Goal: Information Seeking & Learning: Learn about a topic

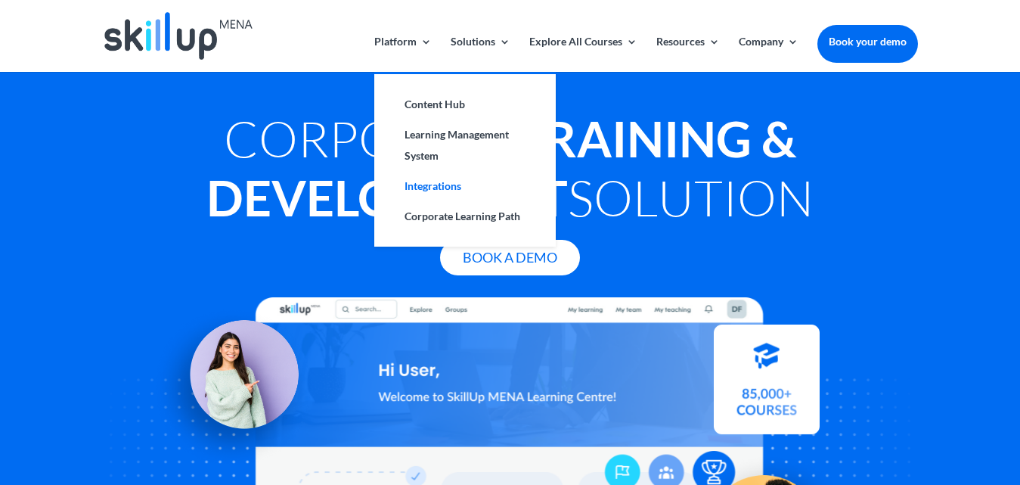
click at [414, 181] on link "Integrations" at bounding box center [465, 186] width 151 height 30
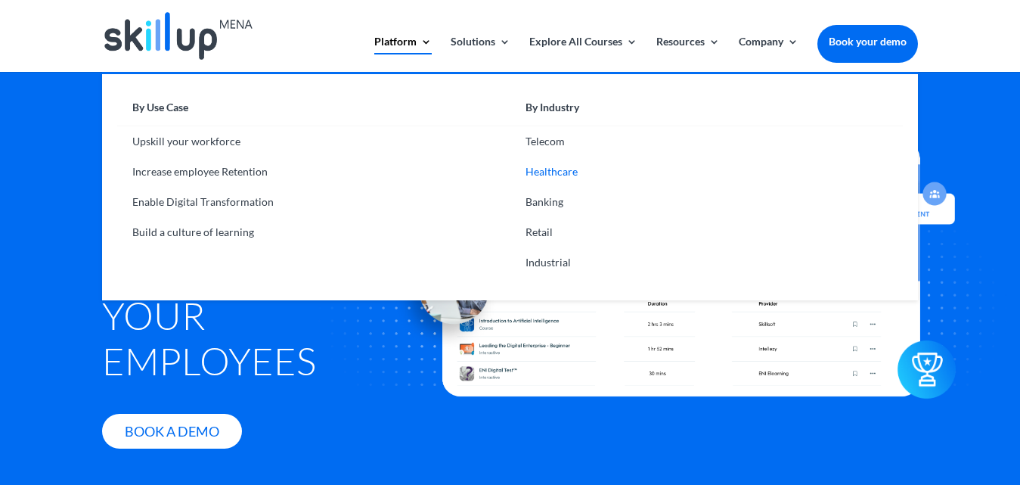
click at [547, 169] on link "Healthcare" at bounding box center [707, 172] width 393 height 30
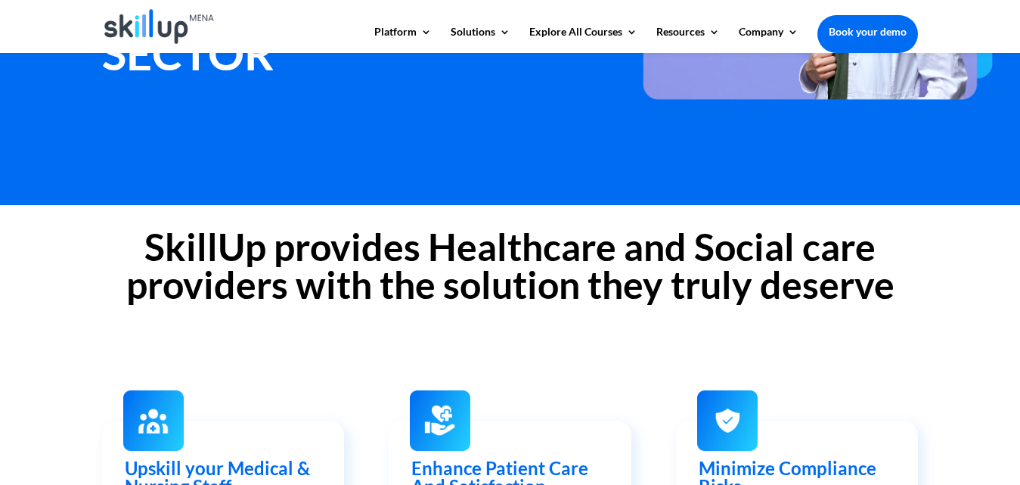
scroll to position [322, 0]
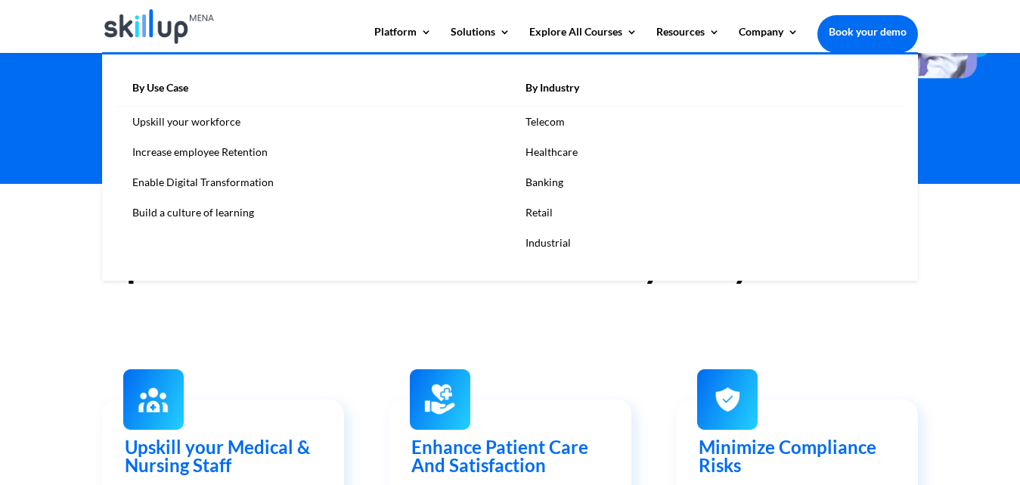
click at [530, 150] on link "Healthcare" at bounding box center [707, 152] width 393 height 30
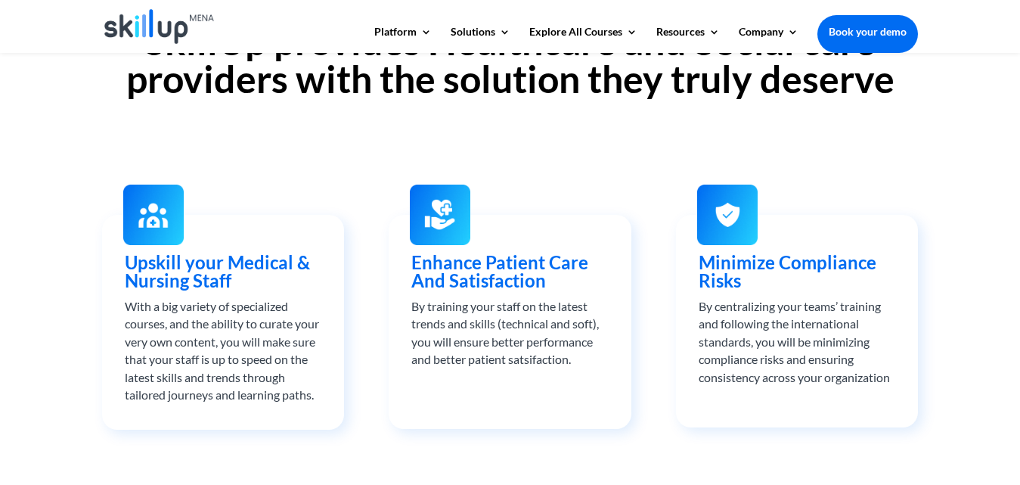
scroll to position [529, 0]
